Goal: Find specific page/section: Find specific page/section

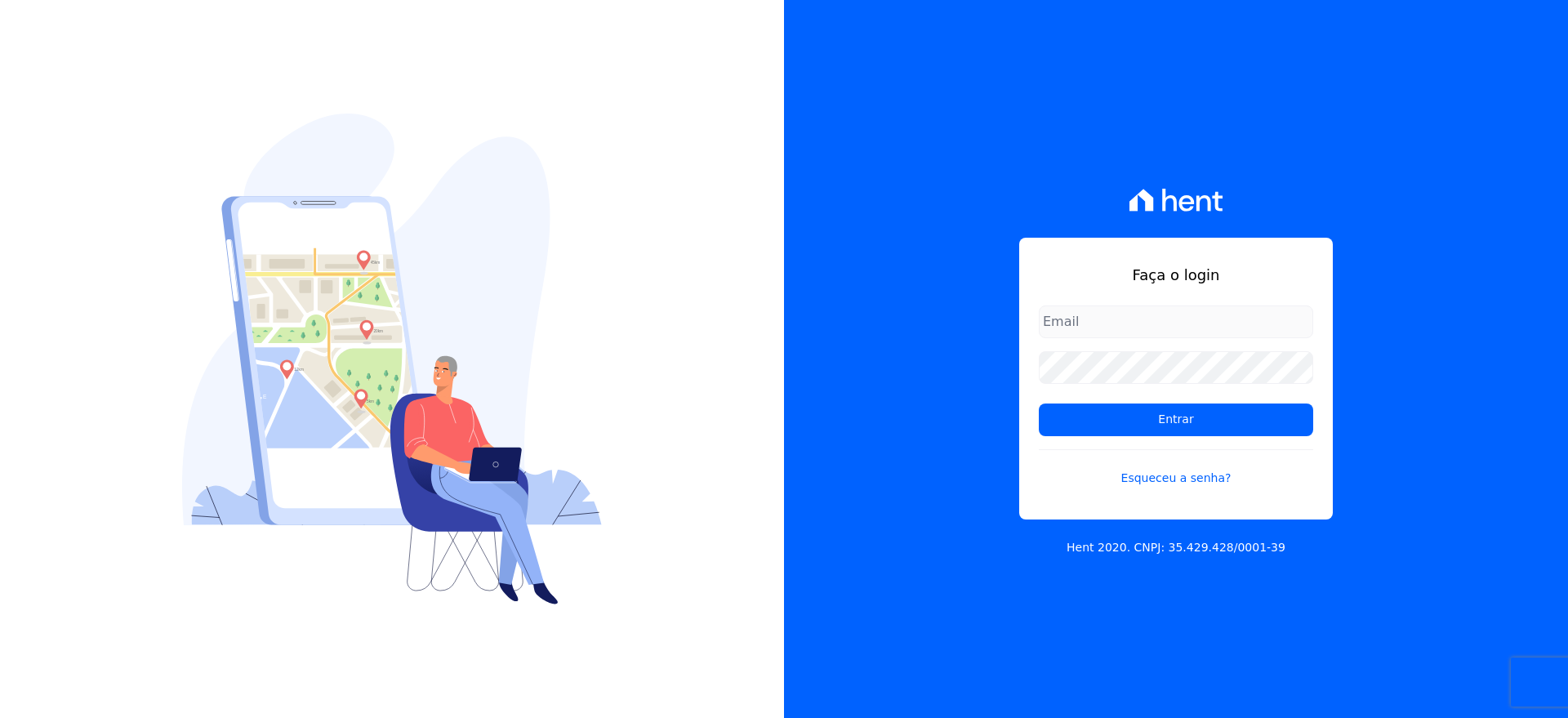
click at [1071, 325] on input "email" at bounding box center [1176, 322] width 274 height 33
type input "[EMAIL_ADDRESS][DOMAIN_NAME]"
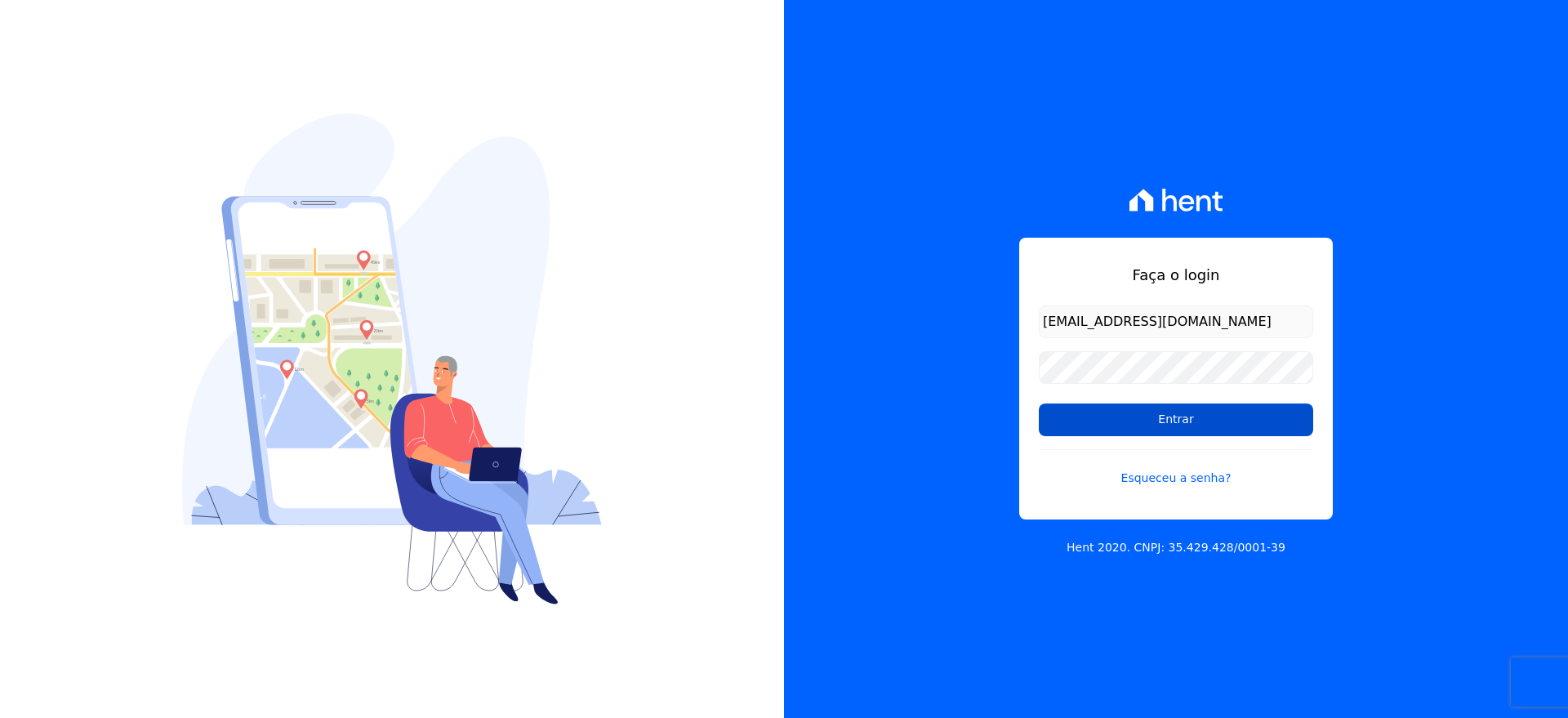
click at [1123, 417] on input "Entrar" at bounding box center [1176, 420] width 274 height 33
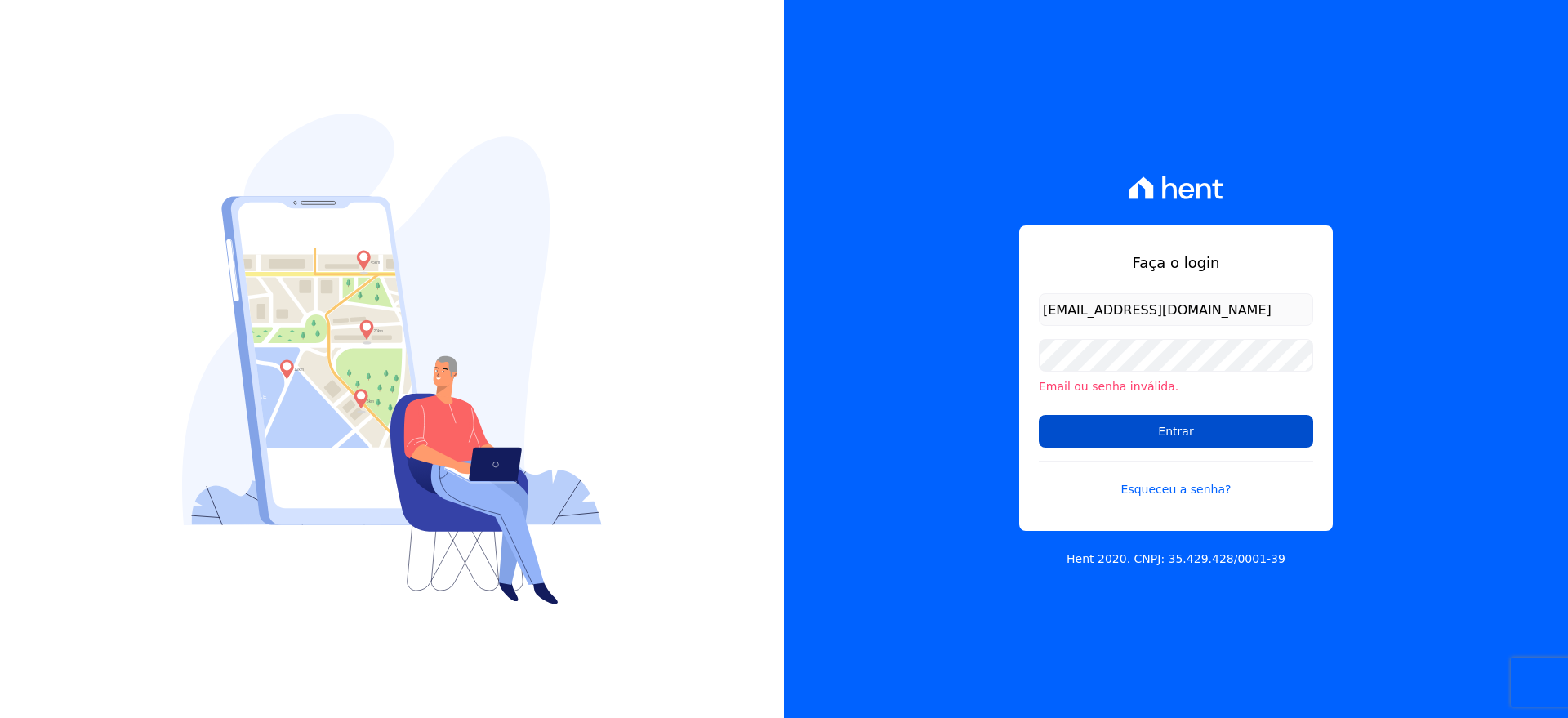
click at [1160, 426] on input "Entrar" at bounding box center [1176, 431] width 274 height 33
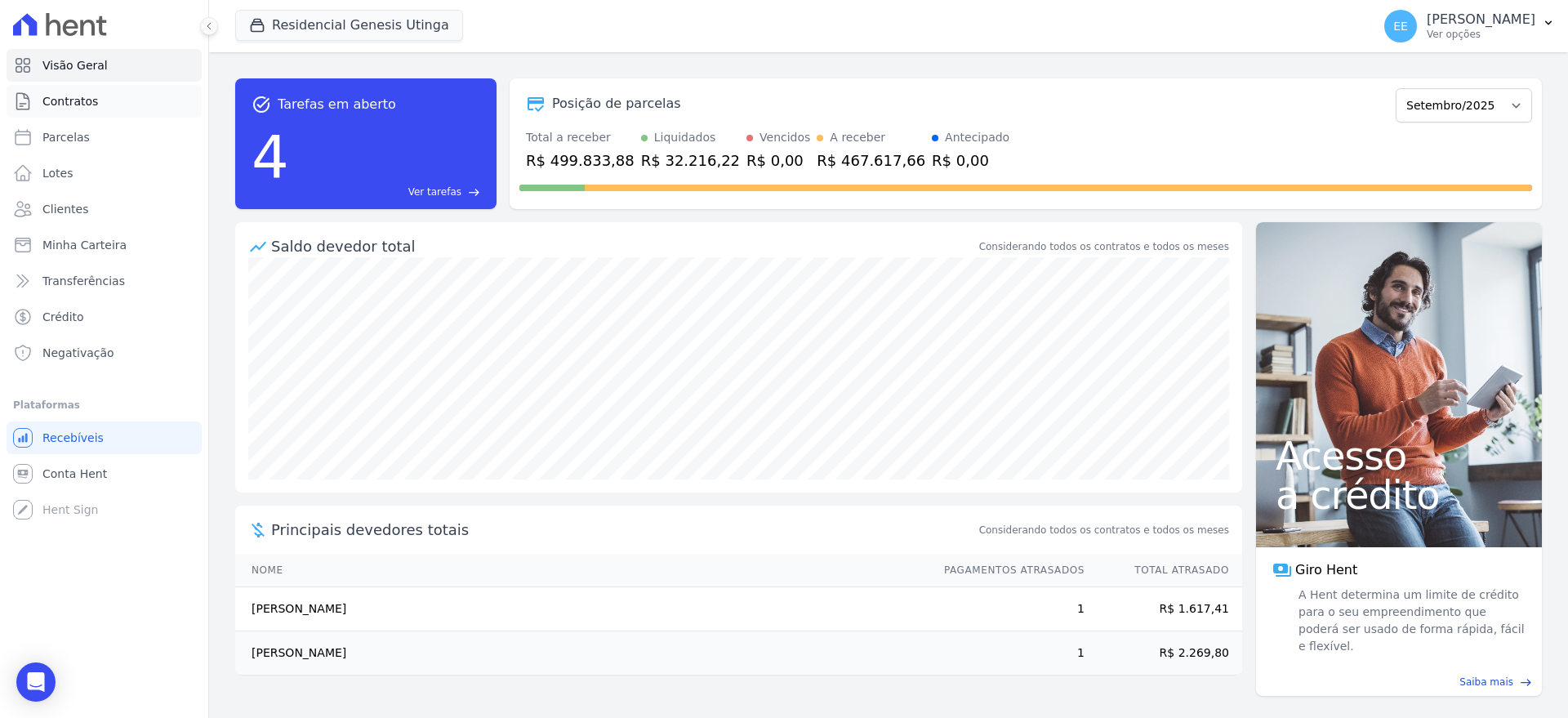
click at [73, 94] on span "Contratos" at bounding box center [70, 101] width 55 height 17
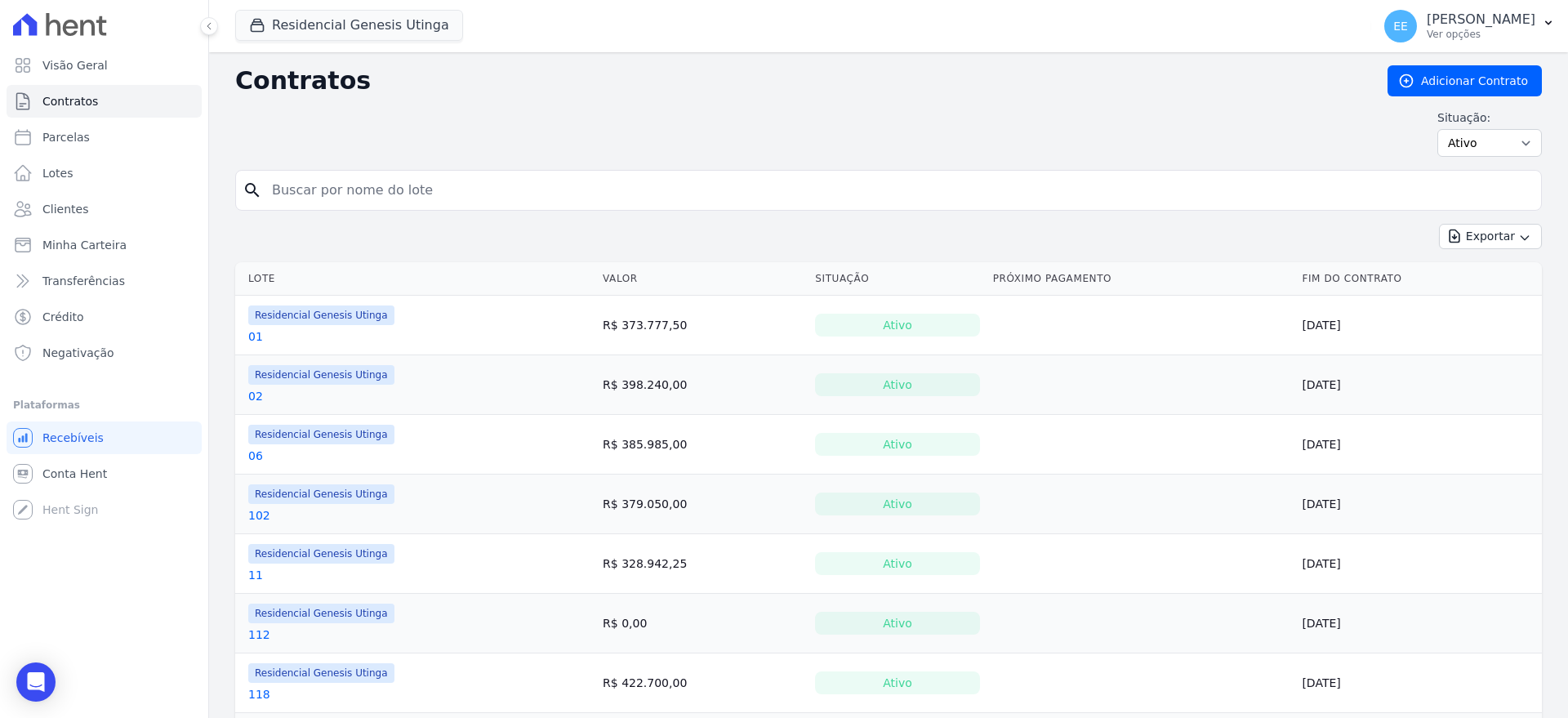
click at [323, 183] on input "search" at bounding box center [898, 190] width 1272 height 33
type input "24"
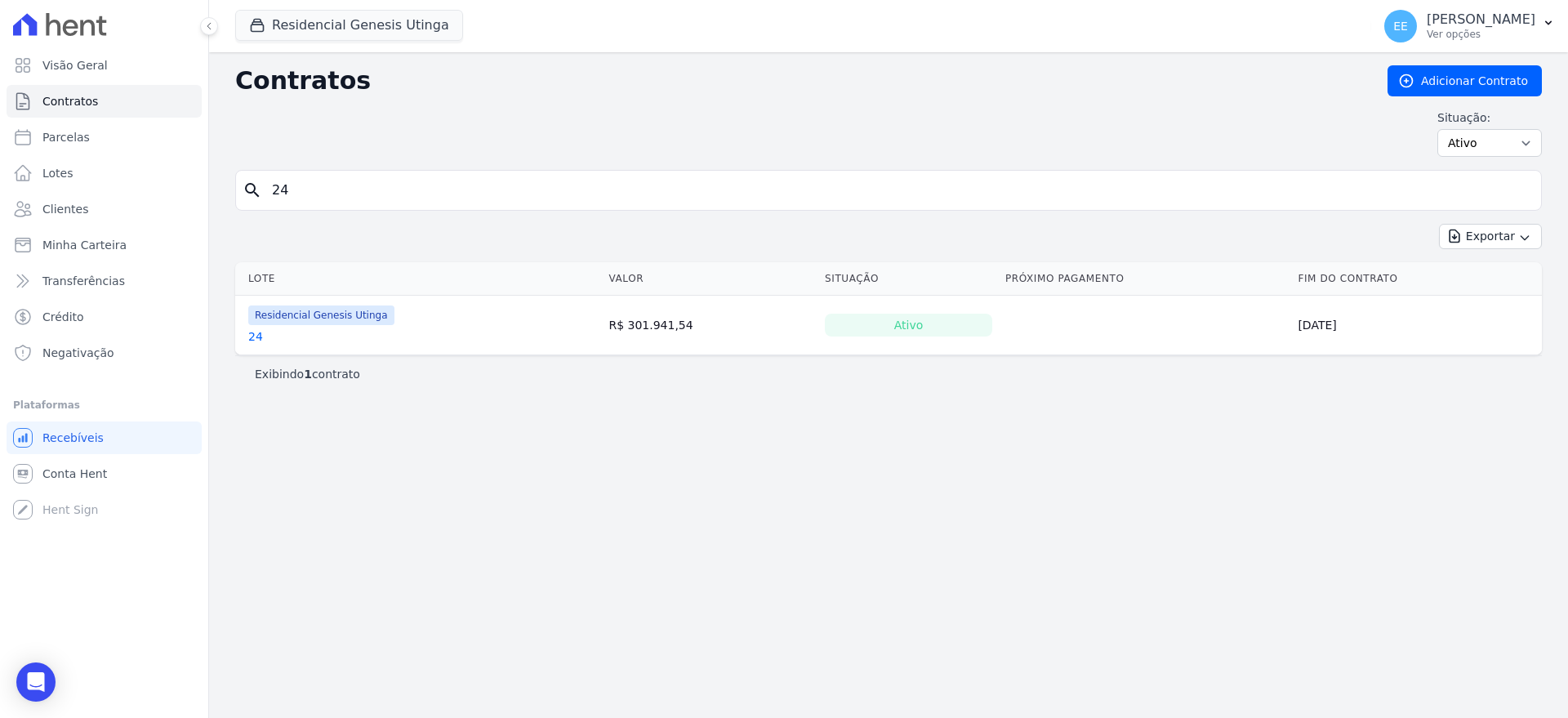
click at [254, 335] on link "24" at bounding box center [255, 336] width 15 height 17
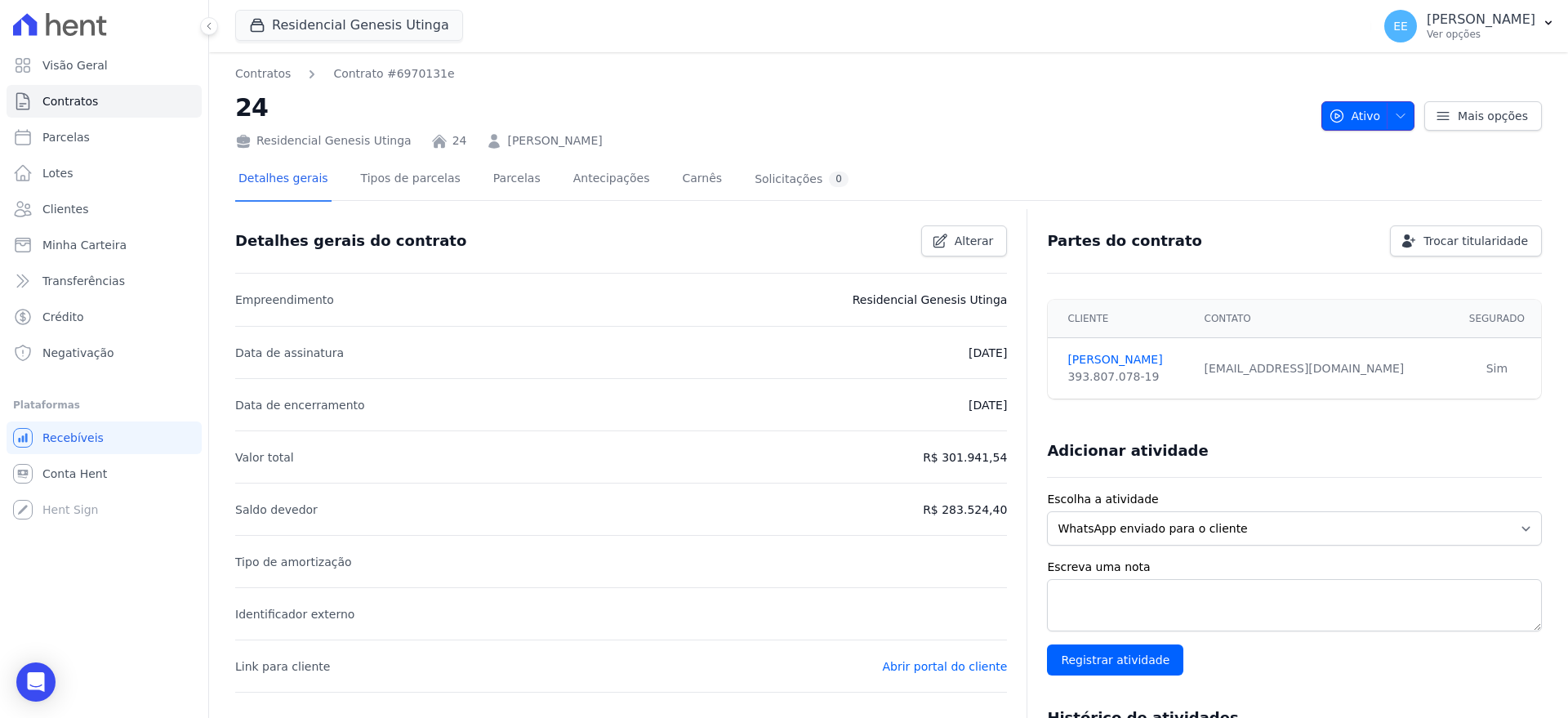
click at [1394, 111] on icon "button" at bounding box center [1400, 116] width 13 height 13
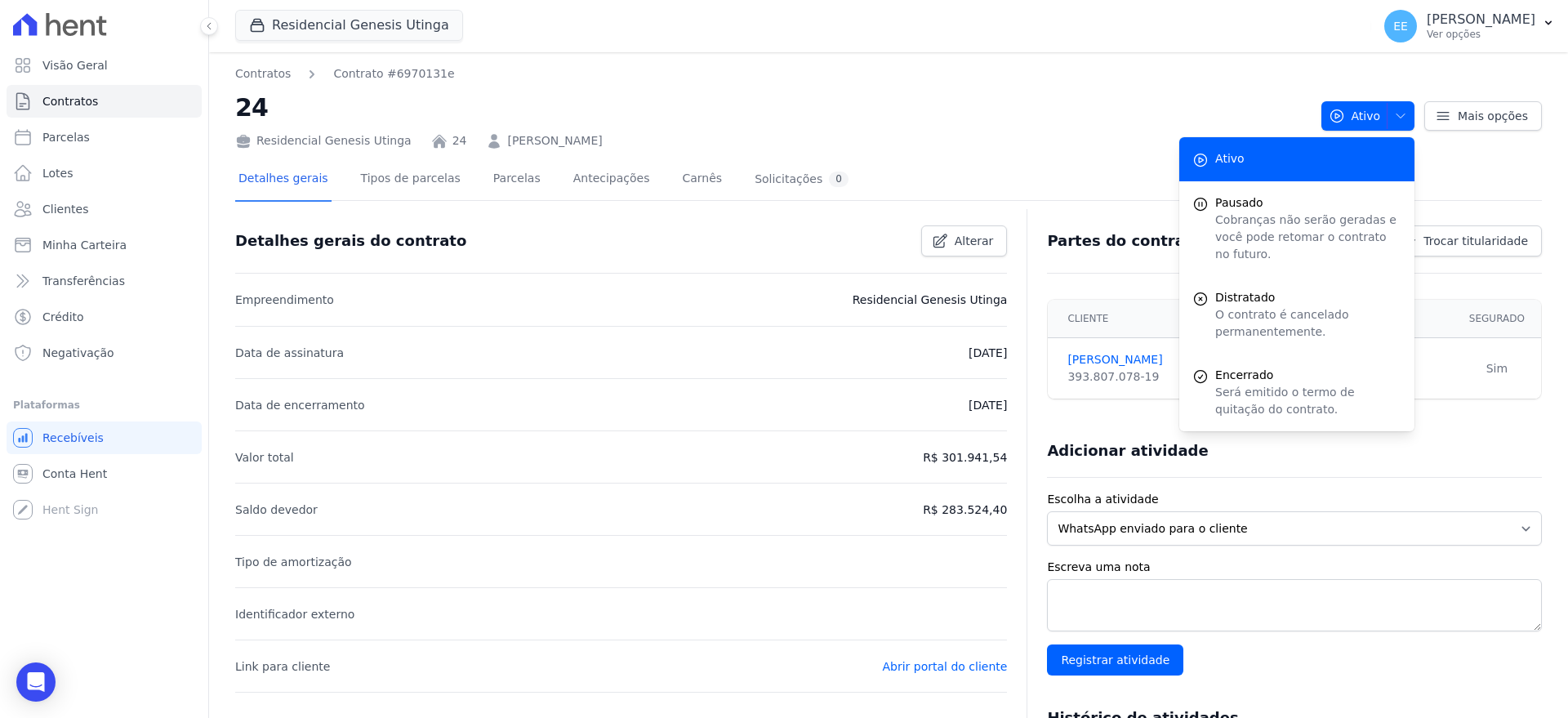
click at [995, 131] on div "Residencial Genesis Utinga 24 RENAN DIAS DOS SANTOS" at bounding box center [772, 137] width 1073 height 23
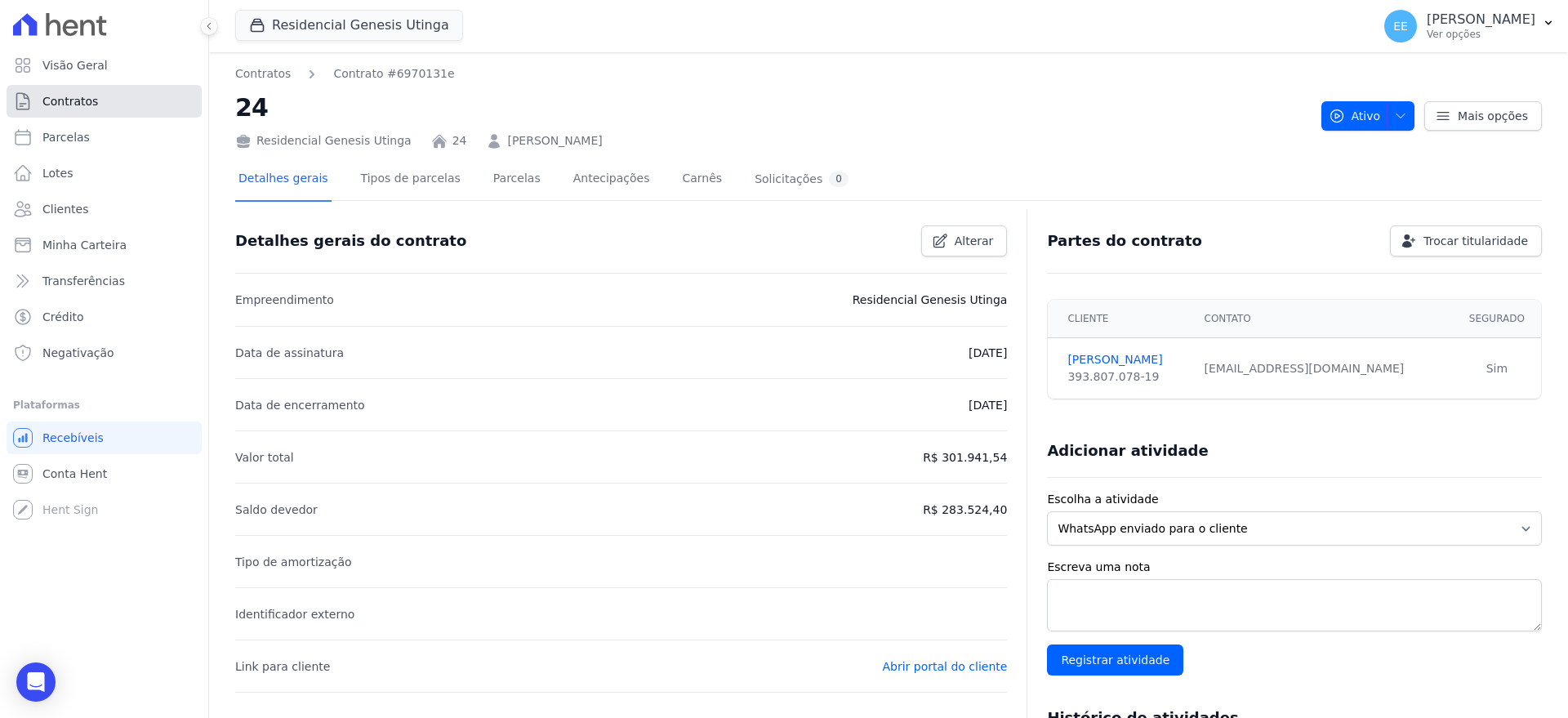
click at [69, 100] on span "Contratos" at bounding box center [70, 101] width 55 height 17
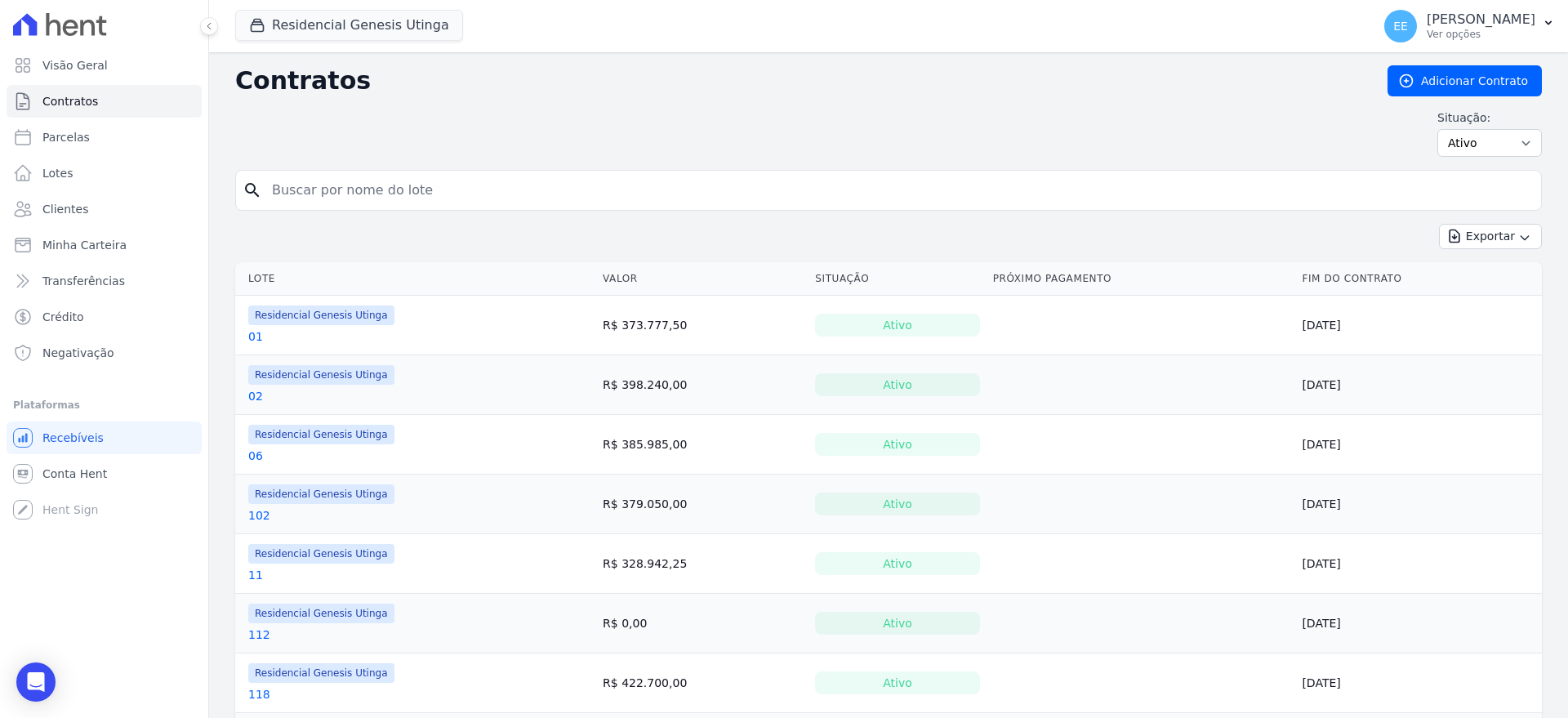
click at [493, 196] on input "search" at bounding box center [898, 190] width 1272 height 33
type input "24"
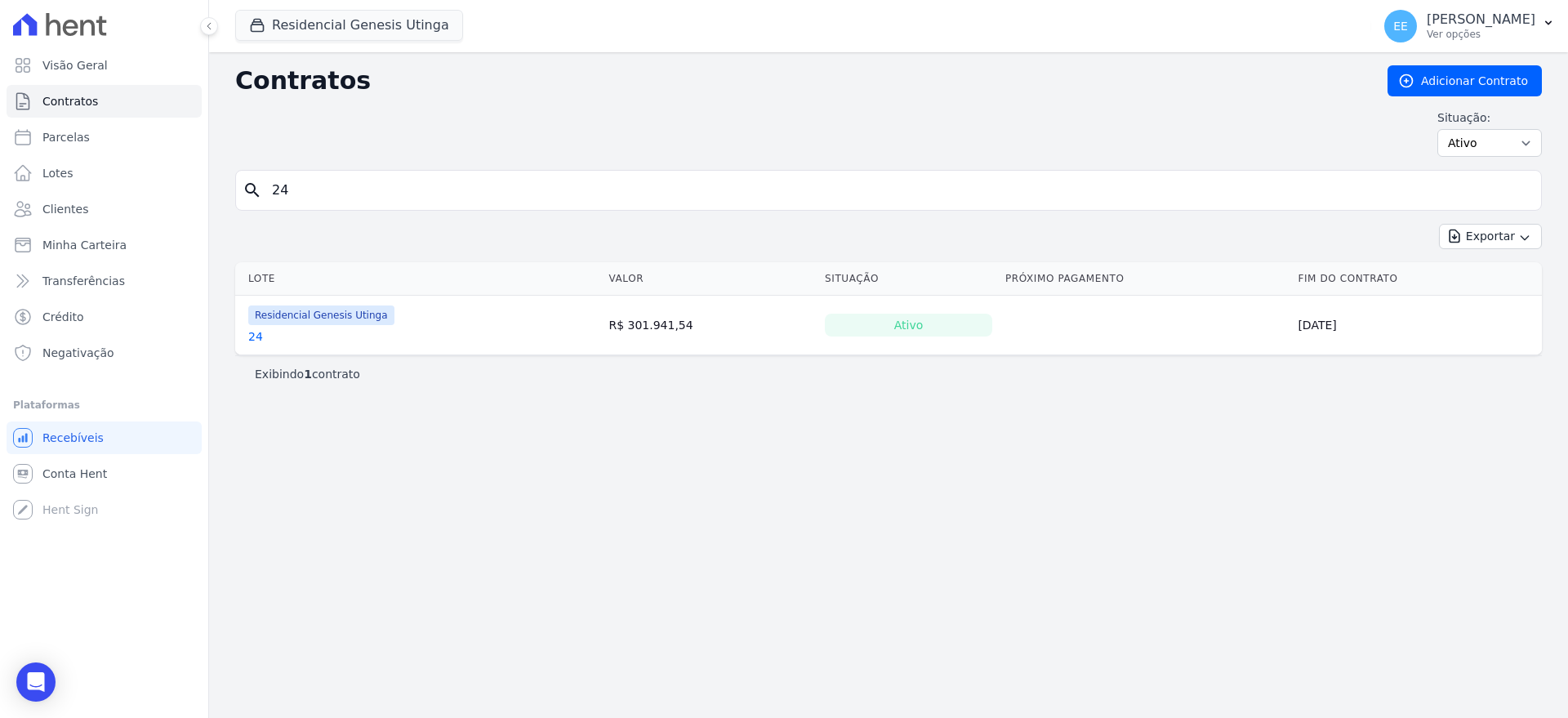
click at [257, 336] on link "24" at bounding box center [255, 336] width 15 height 17
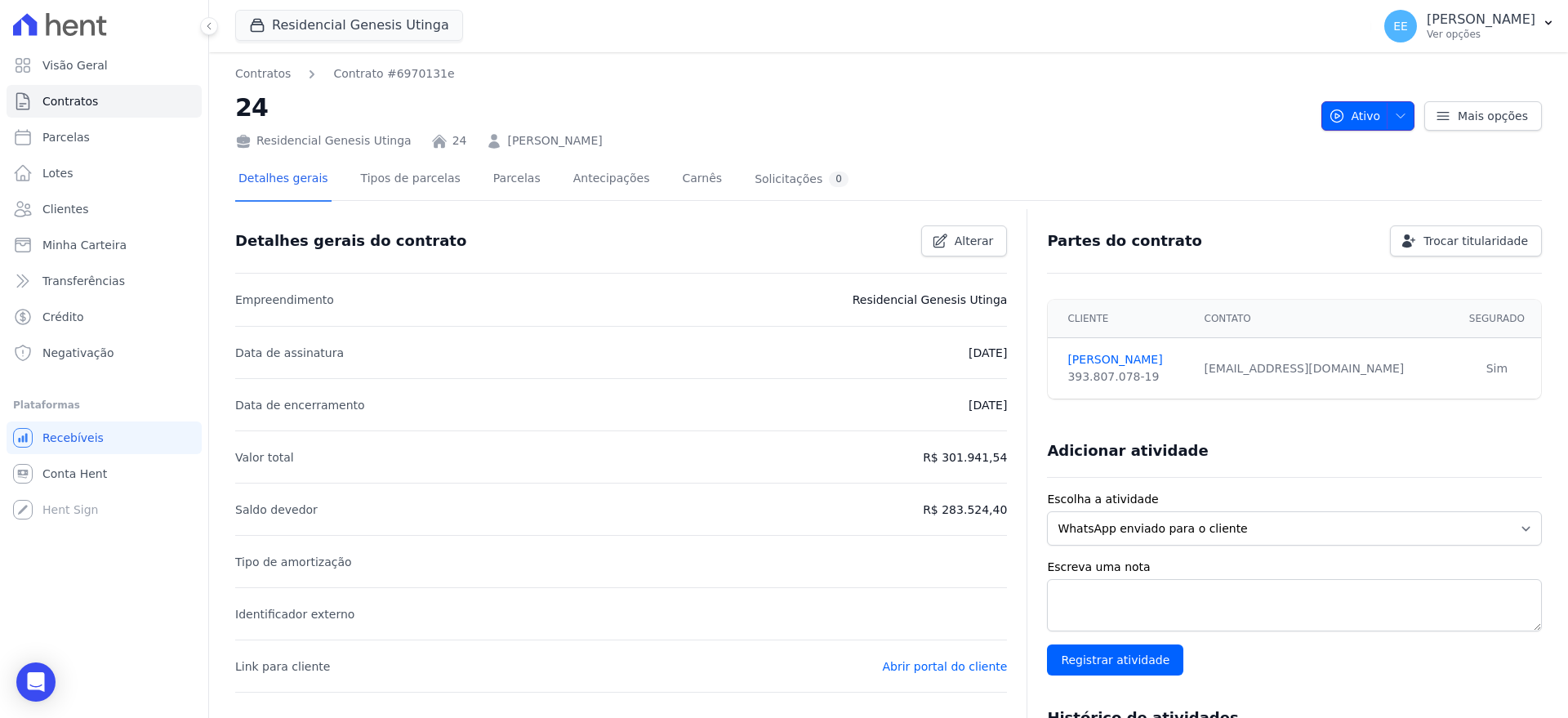
click at [1394, 118] on icon "button" at bounding box center [1400, 116] width 13 height 13
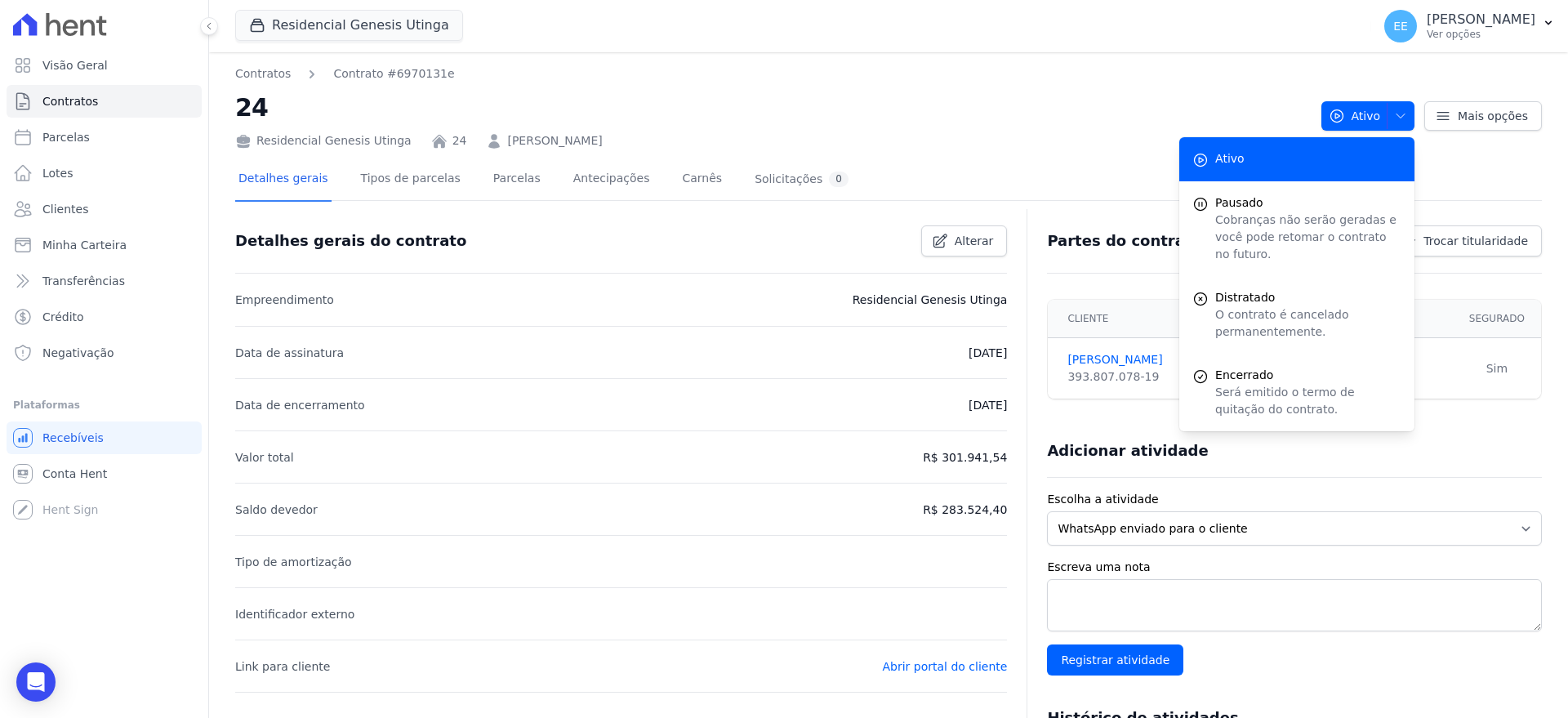
click at [1120, 128] on div "Residencial Genesis Utinga 24 RENAN DIAS DOS SANTOS" at bounding box center [772, 137] width 1073 height 23
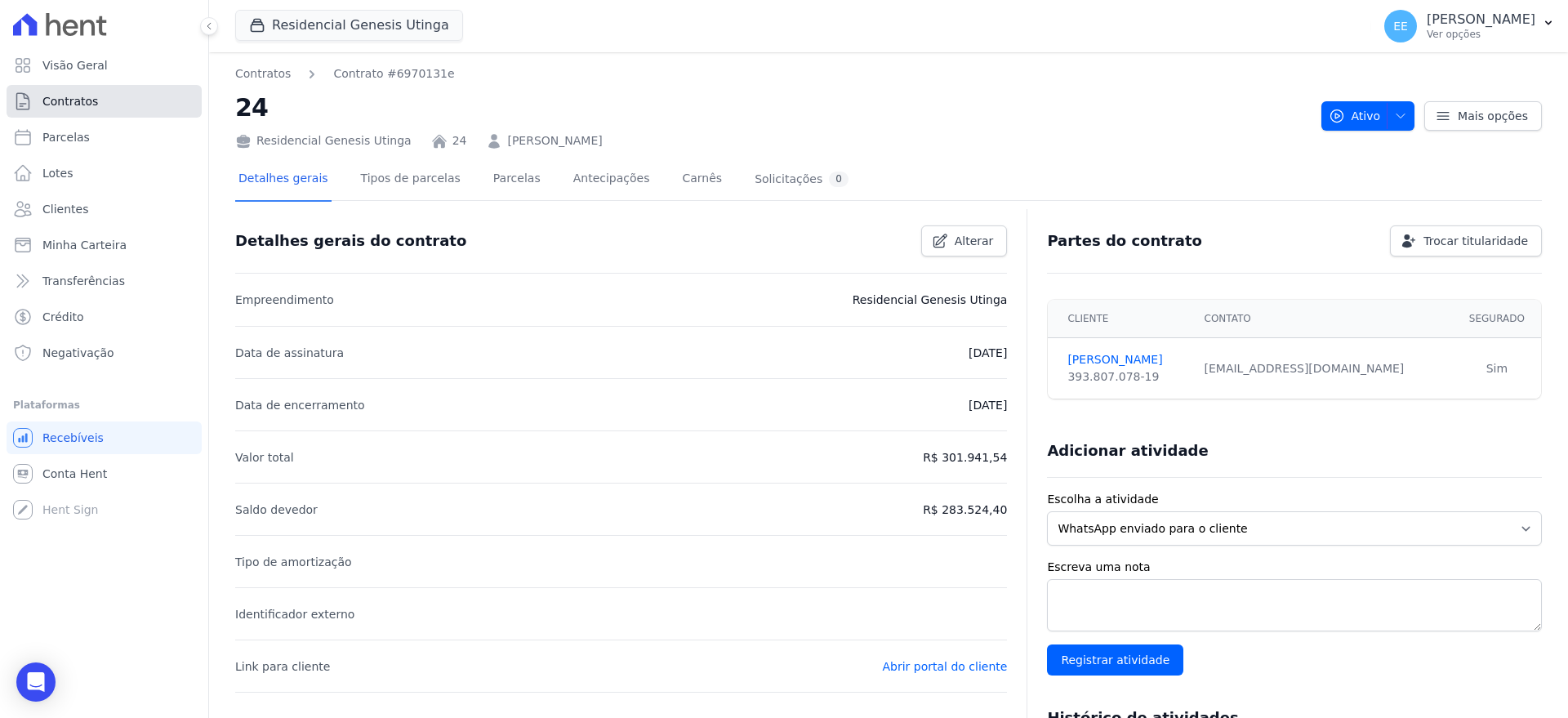
click at [80, 104] on span "Contratos" at bounding box center [70, 101] width 55 height 17
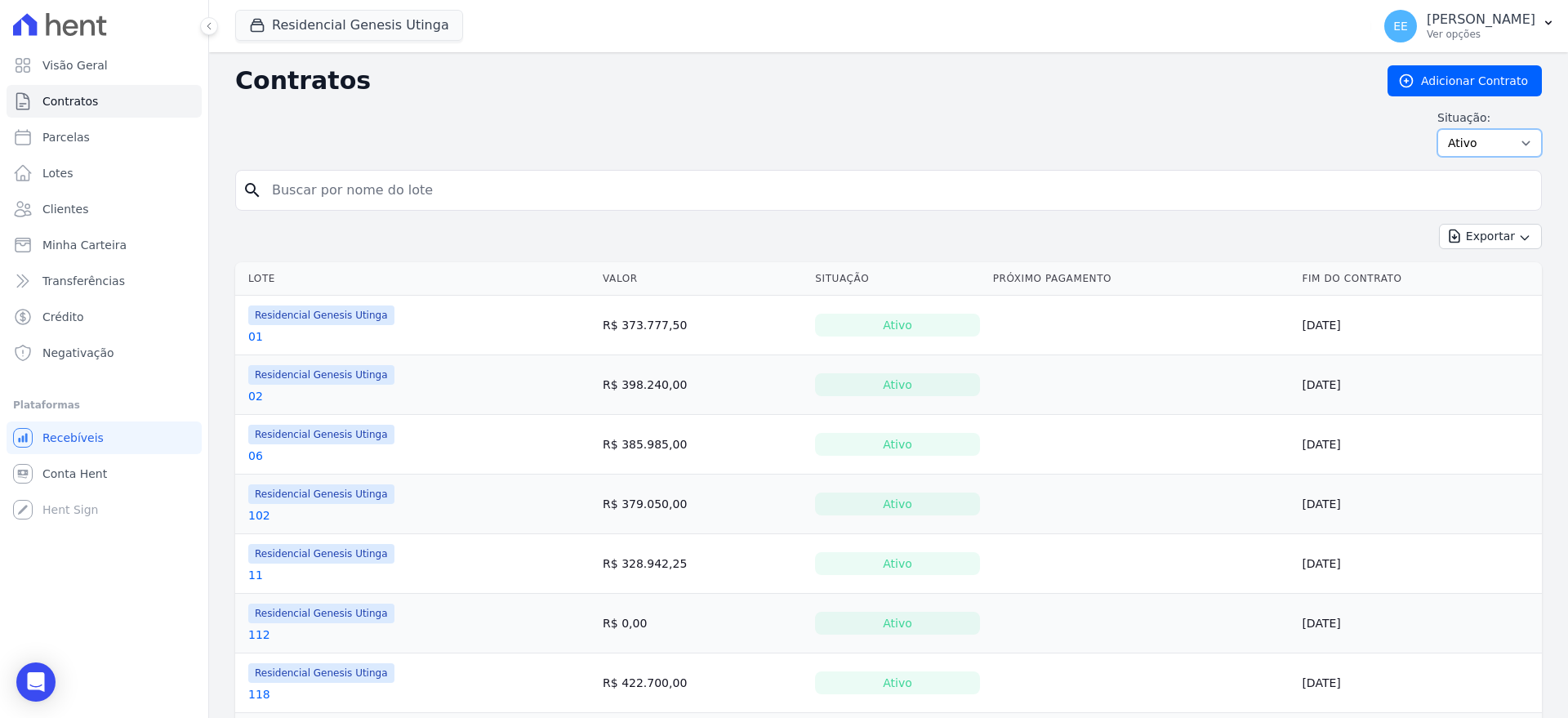
click at [1513, 145] on select "Ativo Todos Pausado Distratado Rascunho Expirado Encerrado" at bounding box center [1490, 143] width 105 height 28
select select "on_hold"
click at [1438, 129] on select "Ativo Todos Pausado Distratado Rascunho Expirado Encerrado" at bounding box center [1490, 143] width 105 height 28
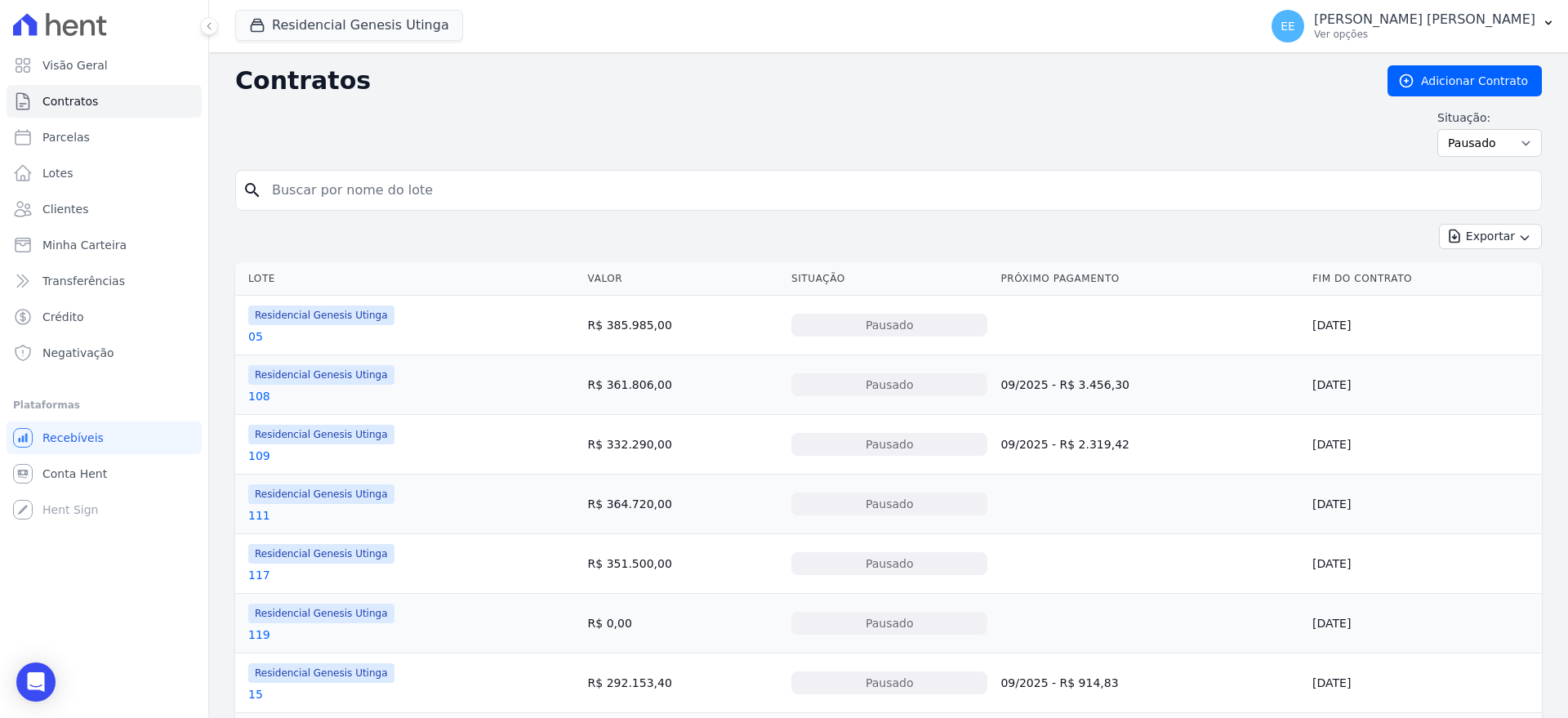
click at [799, 137] on div "Situação: Ativo Todos Pausado Distratado Rascunho Expirado Encerrado" at bounding box center [889, 133] width 1307 height 48
click at [101, 94] on link "Contratos" at bounding box center [104, 101] width 195 height 33
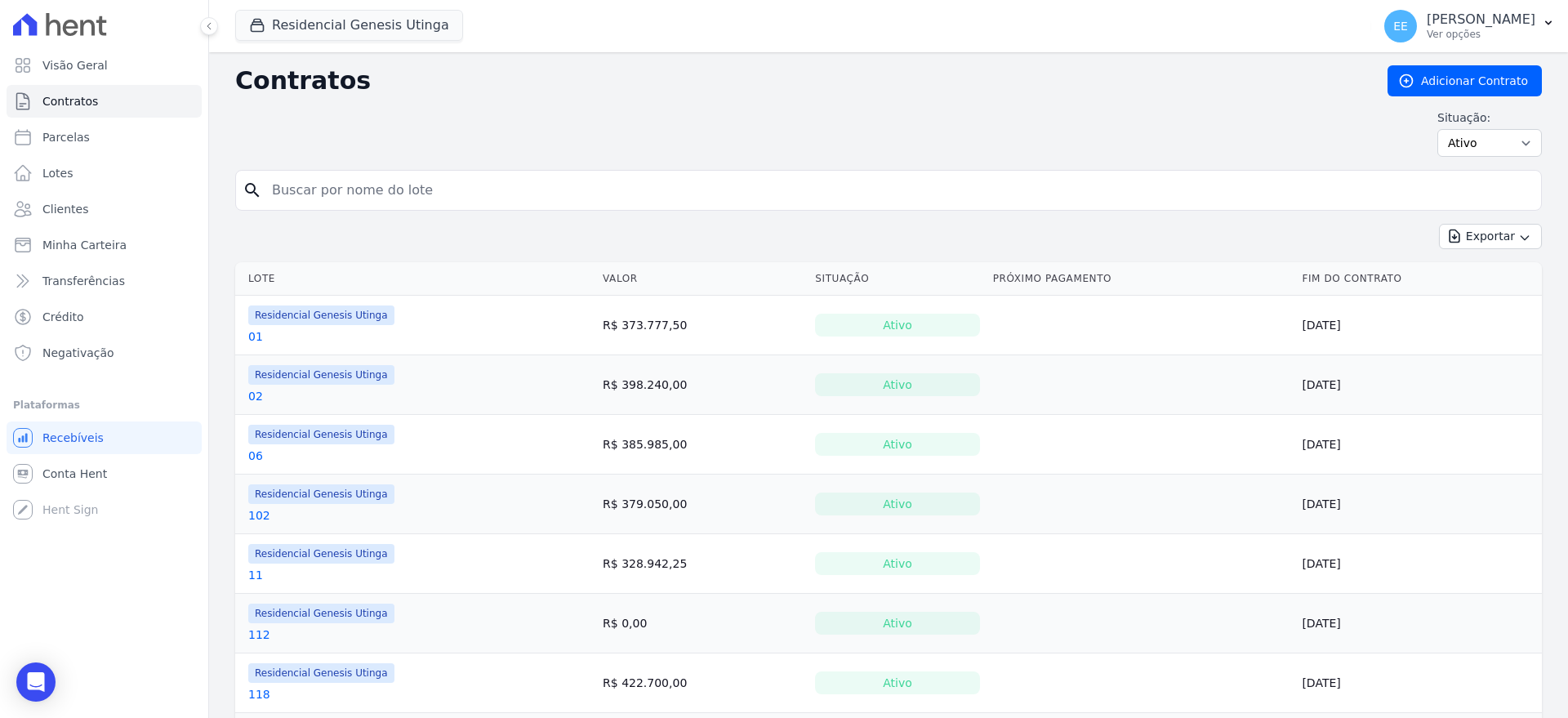
click at [778, 103] on div "Contratos Adicionar Contrato Situação: Ativo Todos Pausado Distratado Rascunho …" at bounding box center [889, 118] width 1307 height 105
